Goal: Information Seeking & Learning: Learn about a topic

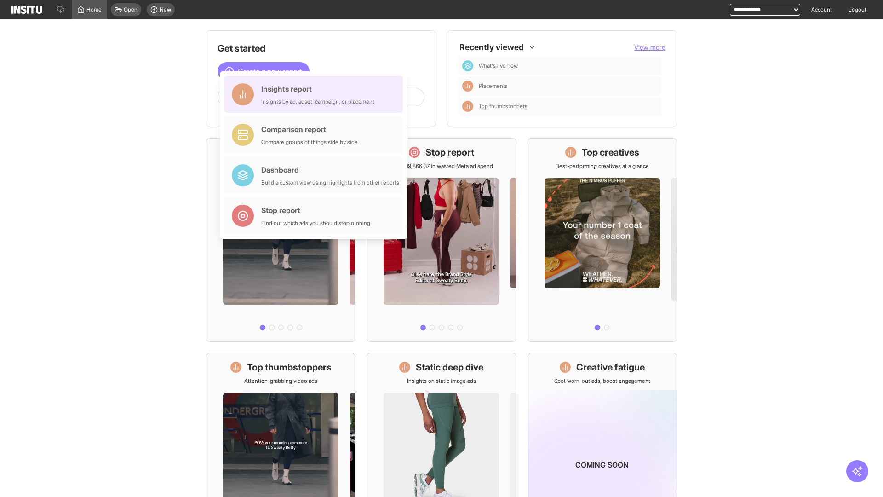
click at [316, 94] on div "Insights report Insights by ad, adset, campaign, or placement" at bounding box center [317, 94] width 113 height 22
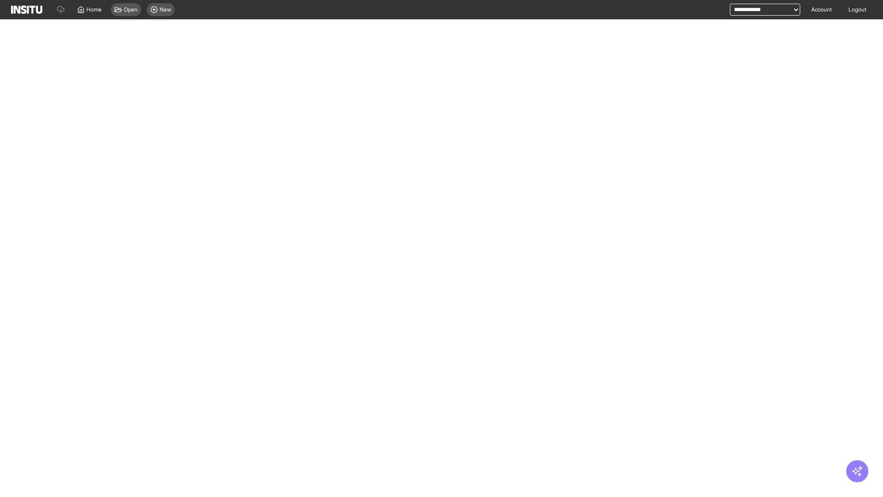
select select "**"
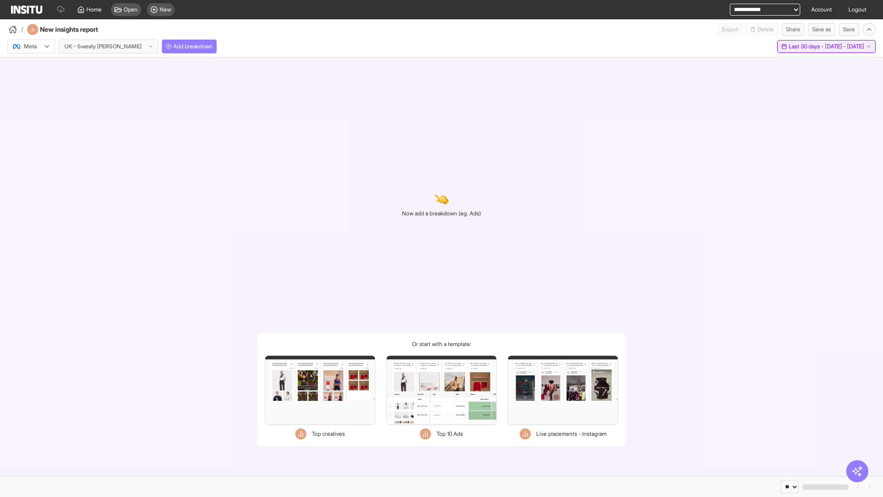
click at [805, 46] on span "Last 30 days - [DATE] - [DATE]" at bounding box center [826, 46] width 75 height 7
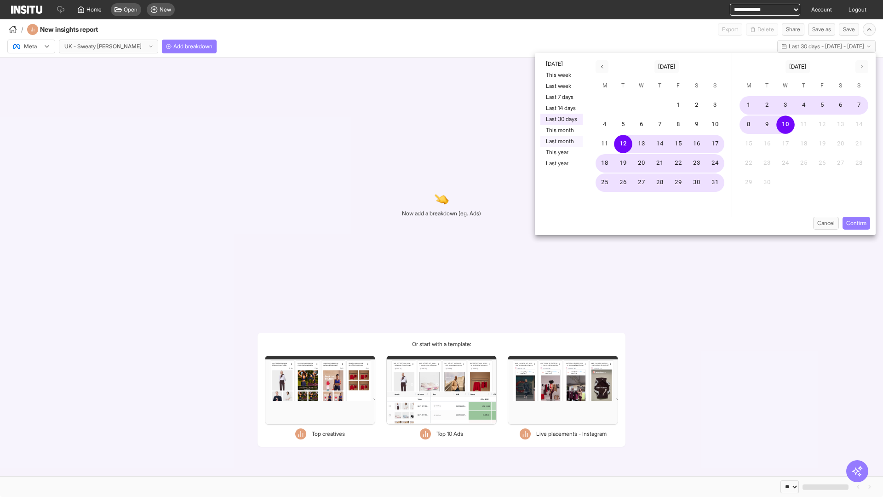
click at [561, 141] on button "Last month" at bounding box center [562, 141] width 42 height 11
